Goal: Use online tool/utility: Utilize a website feature to perform a specific function

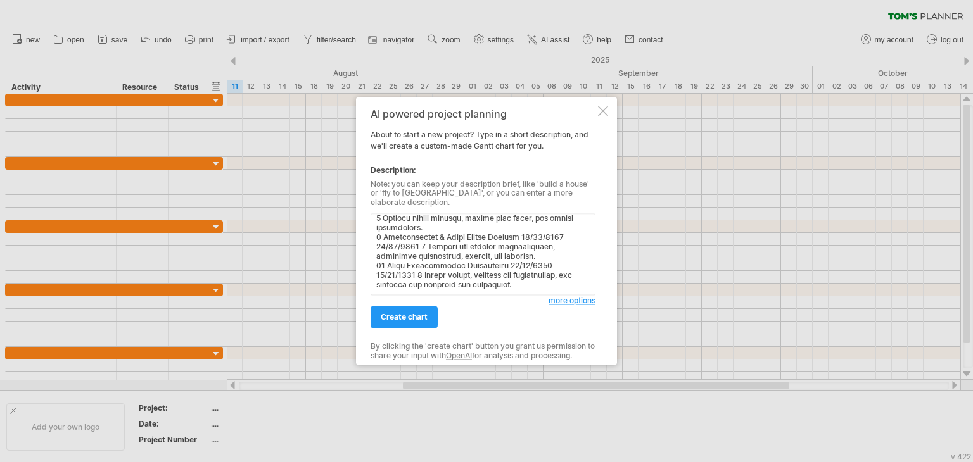
scroll to position [286, 0]
type textarea "Task No. Task Name Start Date End Date Duration (Days) Description 1 Project In…"
click at [407, 320] on link "create chart" at bounding box center [404, 318] width 67 height 22
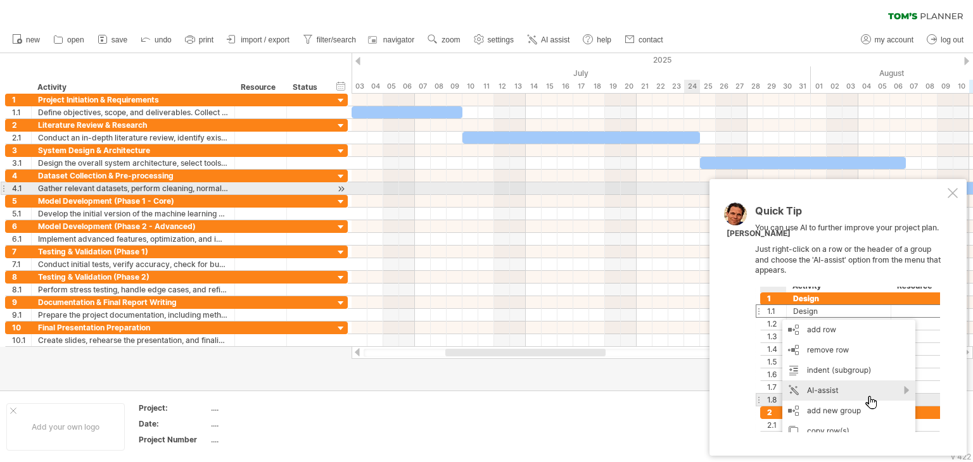
click at [950, 192] on div at bounding box center [953, 193] width 10 height 10
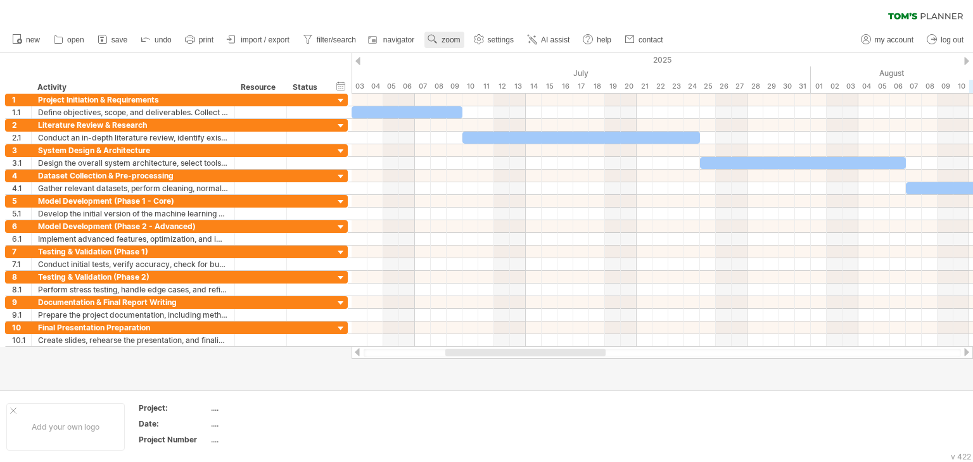
click at [456, 39] on span "zoom" at bounding box center [451, 39] width 18 height 9
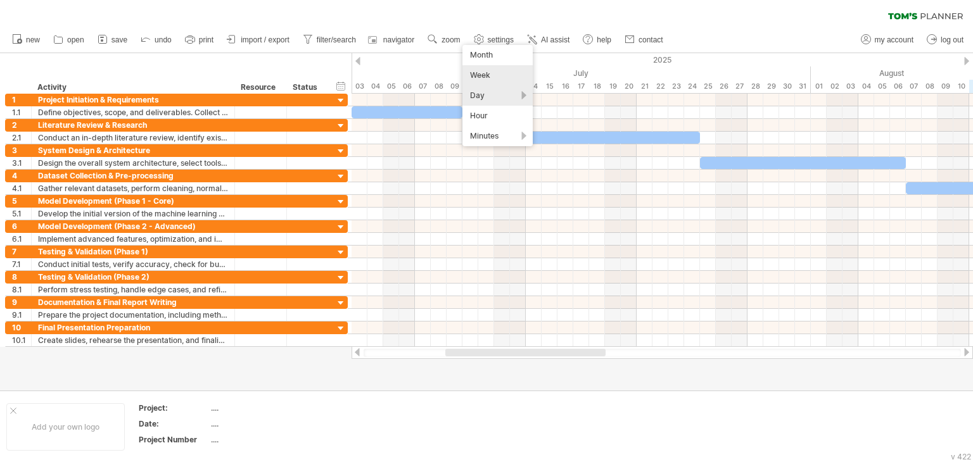
click at [489, 80] on div "Week" at bounding box center [497, 75] width 70 height 20
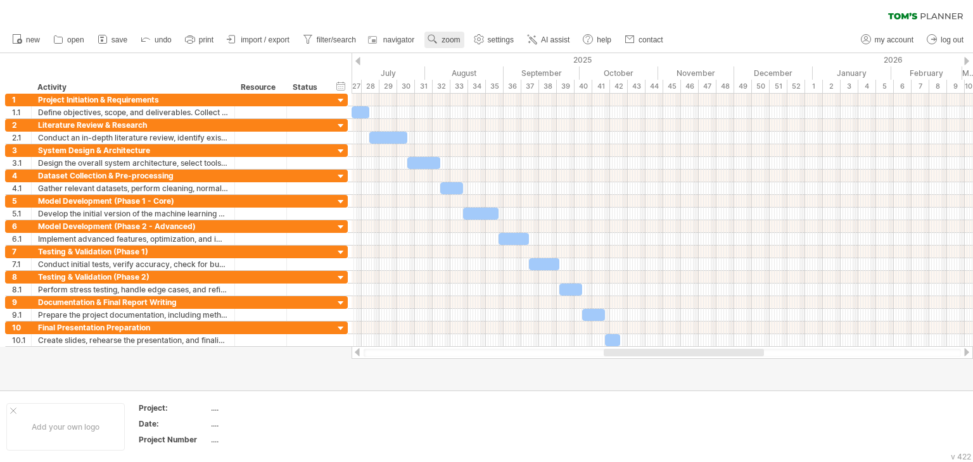
click at [457, 34] on link "zoom" at bounding box center [443, 40] width 39 height 16
click at [471, 90] on div "Day" at bounding box center [498, 91] width 70 height 20
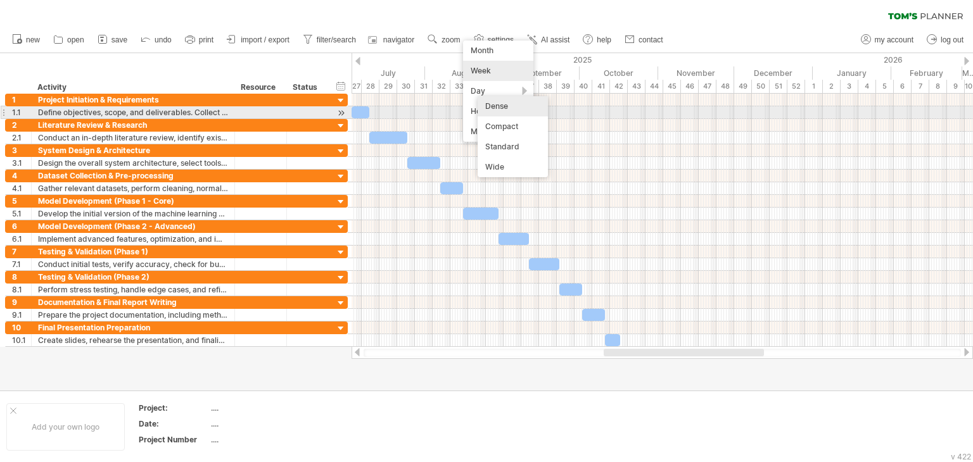
click at [504, 115] on div "Dense" at bounding box center [513, 106] width 70 height 20
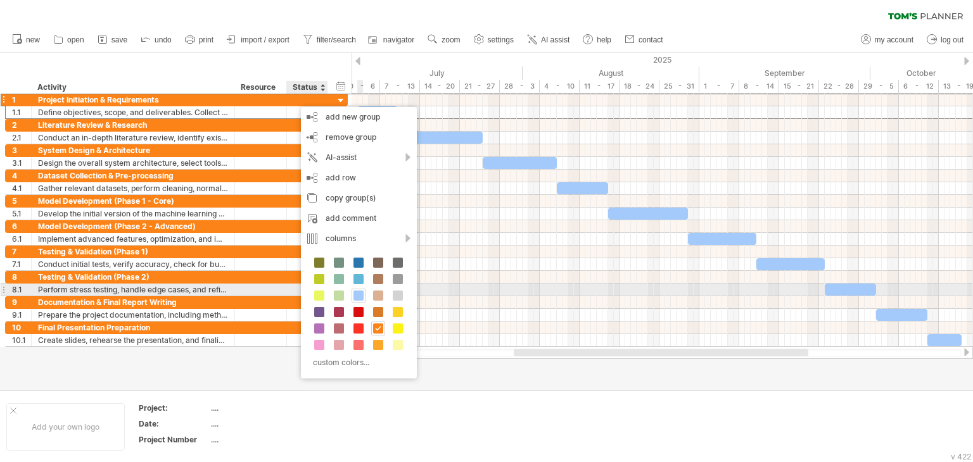
click at [358, 292] on span at bounding box center [359, 296] width 10 height 10
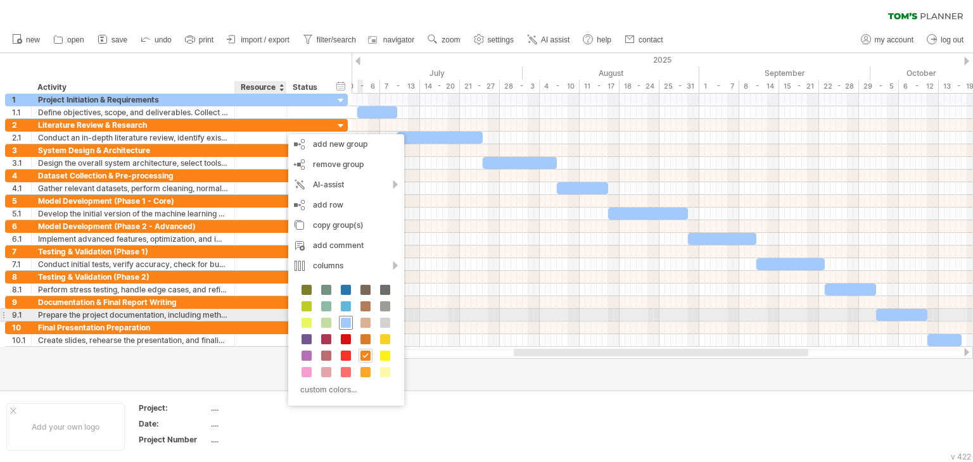
click at [348, 318] on span at bounding box center [346, 323] width 10 height 10
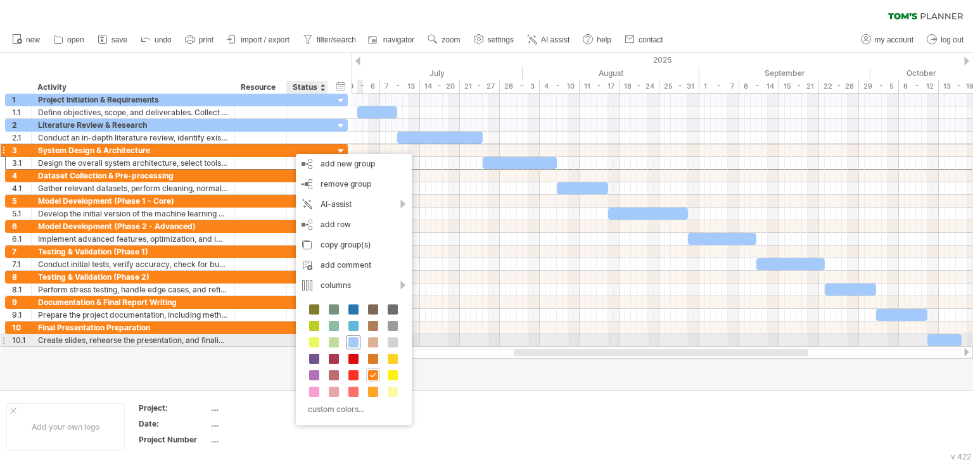
click at [356, 338] on span at bounding box center [353, 343] width 10 height 10
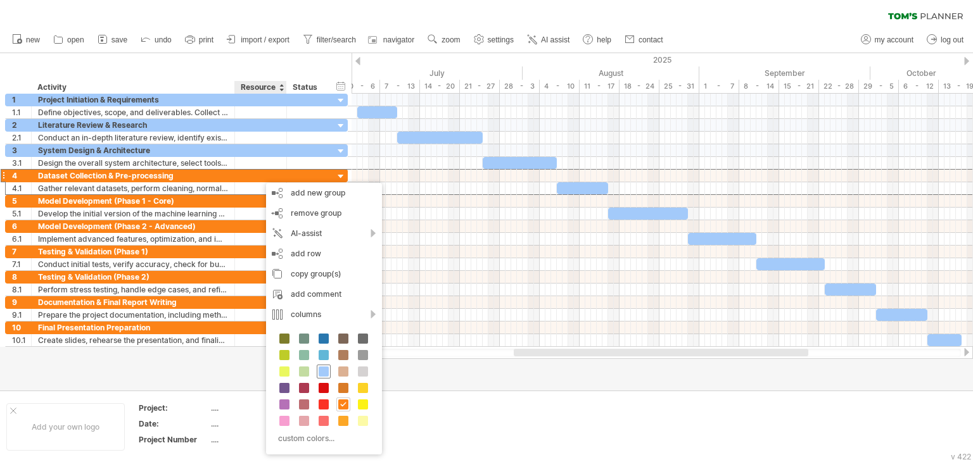
click at [323, 371] on span at bounding box center [324, 372] width 10 height 10
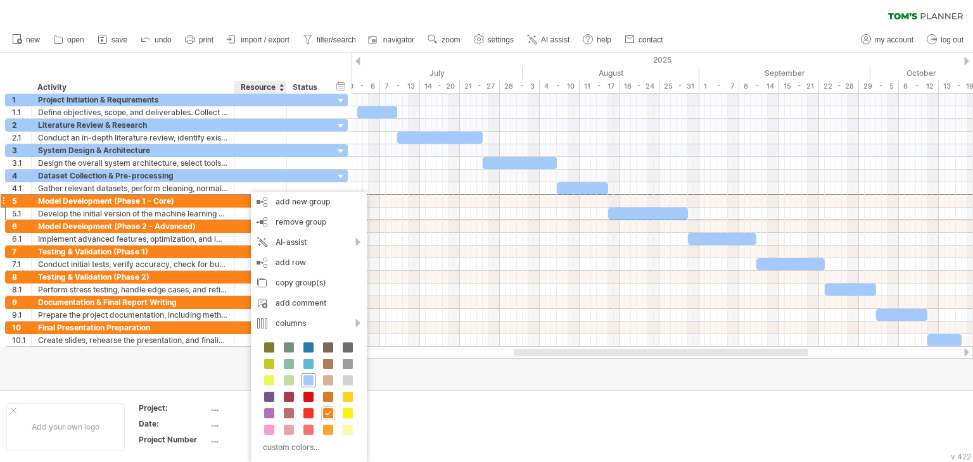
click at [304, 381] on span at bounding box center [308, 381] width 10 height 10
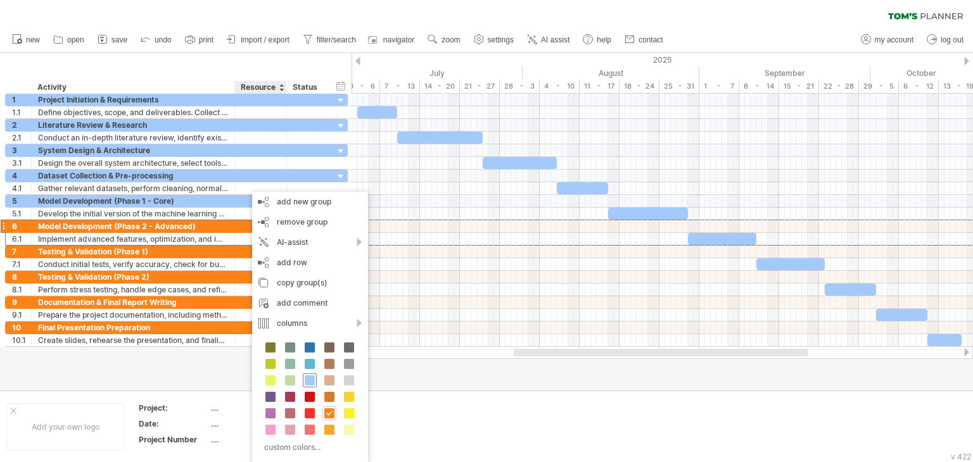
click at [309, 378] on span at bounding box center [310, 381] width 10 height 10
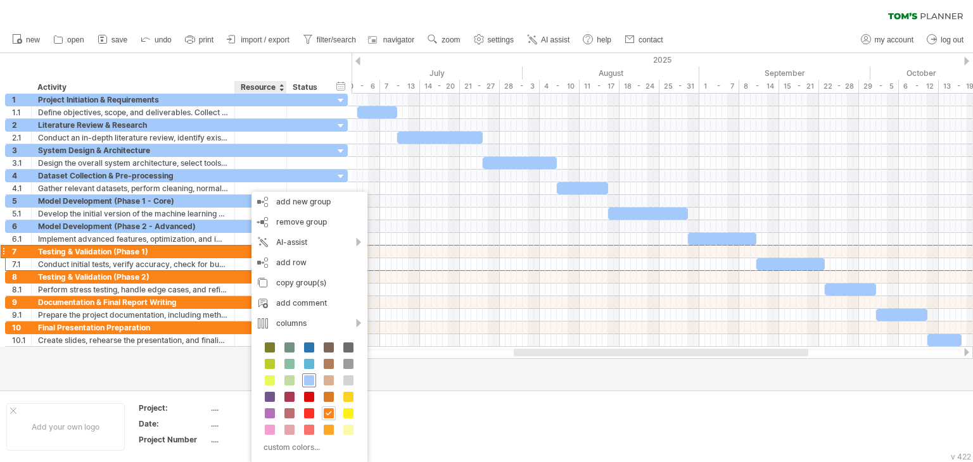
click at [311, 379] on span at bounding box center [309, 381] width 10 height 10
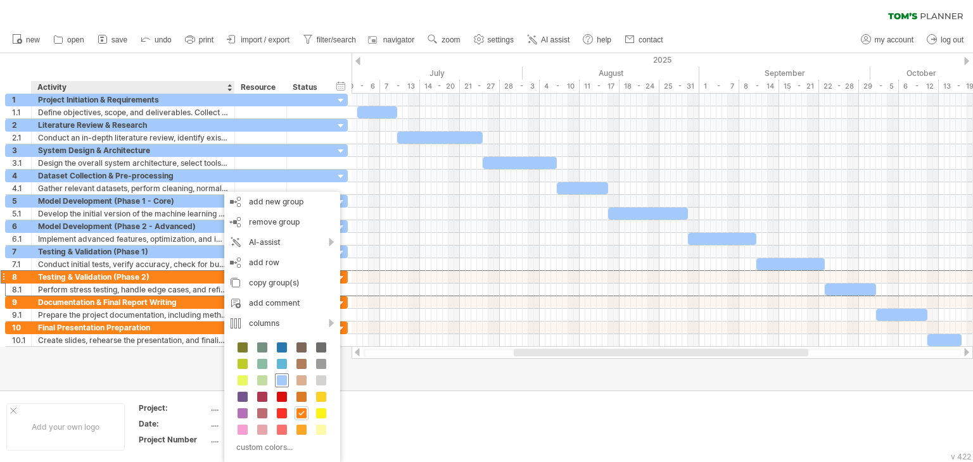
click at [282, 376] on span at bounding box center [282, 381] width 10 height 10
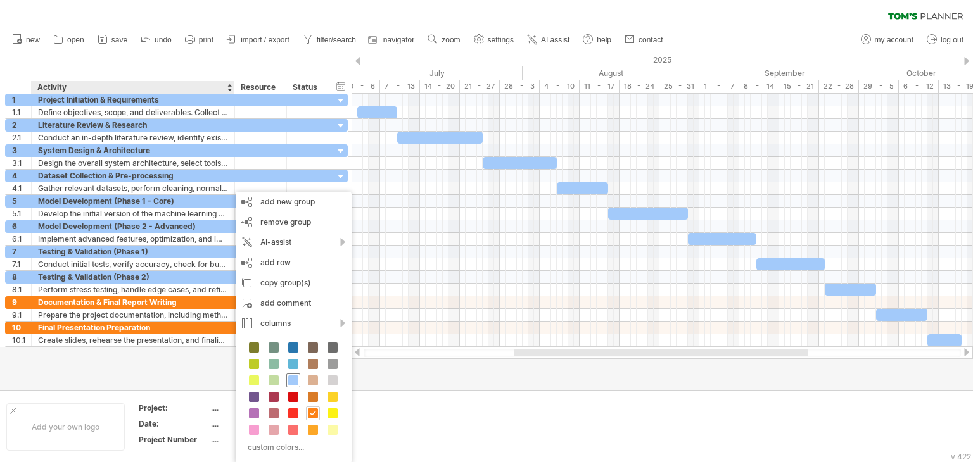
click at [294, 376] on span at bounding box center [293, 381] width 10 height 10
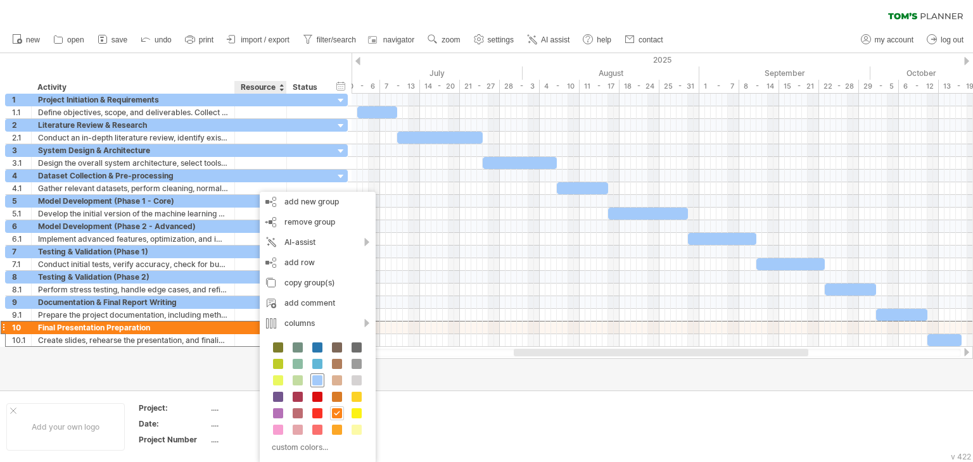
click at [317, 379] on span at bounding box center [317, 381] width 10 height 10
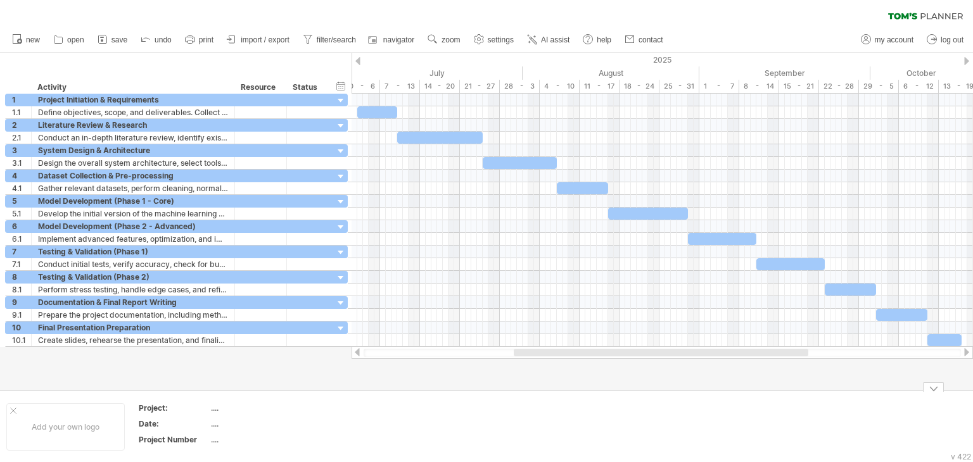
click at [392, 392] on div "Add your own logo Project: .... Date: .... Project Number ...." at bounding box center [486, 427] width 973 height 72
